Goal: Navigation & Orientation: Find specific page/section

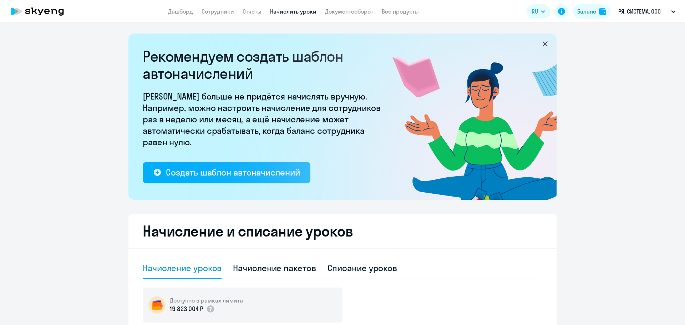
select select "10"
click at [221, 10] on link "Сотрудники" at bounding box center [218, 11] width 32 height 7
select select "30"
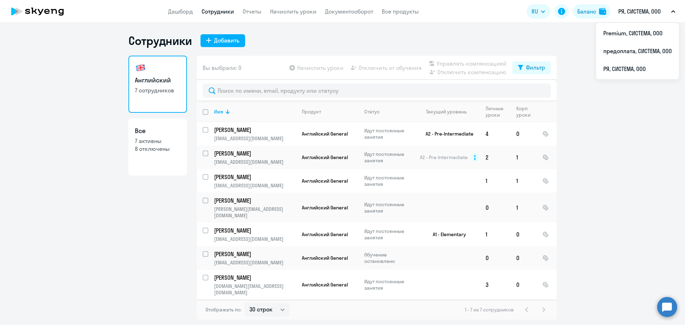
click at [656, 12] on p "РЯ, СИСТЕМА, ООО" at bounding box center [640, 11] width 42 height 9
click at [626, 35] on li "Premium, СИСТЕМА, ООО" at bounding box center [637, 33] width 83 height 18
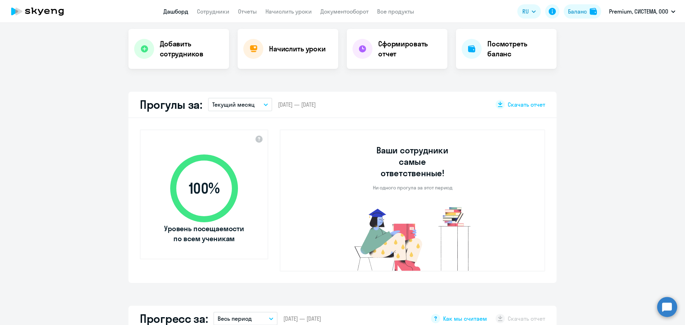
select select "30"
